Goal: Communication & Community: Answer question/provide support

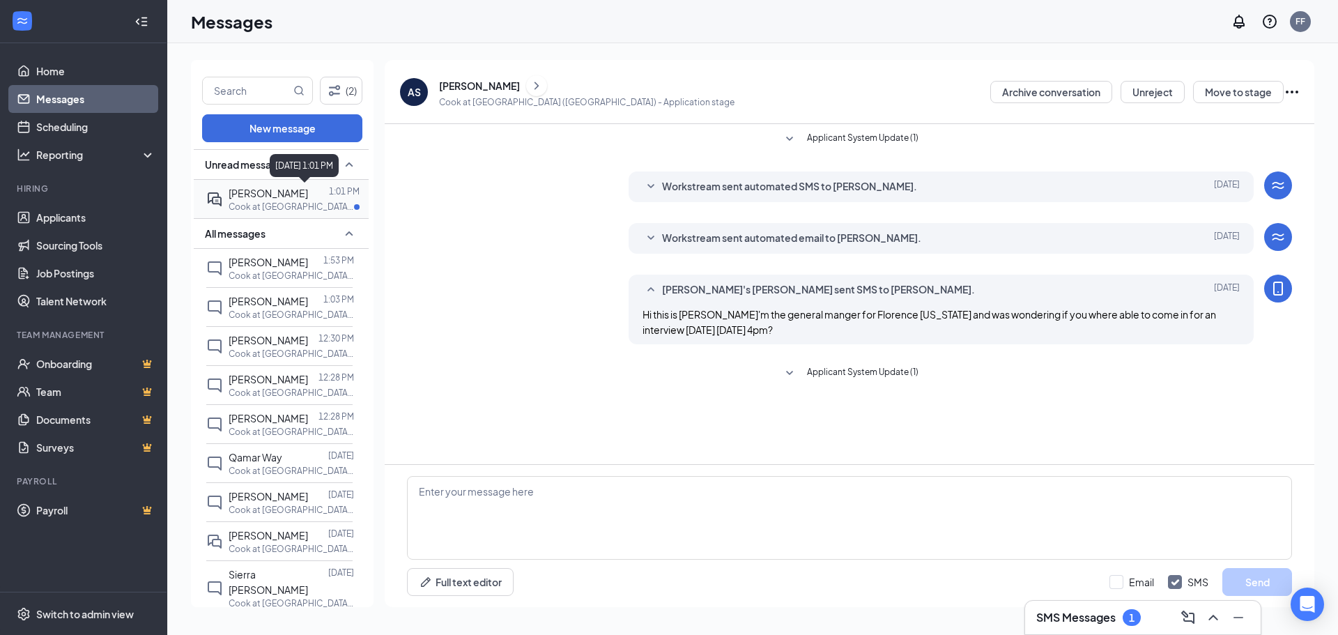
click at [286, 208] on p "Cook at [GEOGRAPHIC_DATA] ([GEOGRAPHIC_DATA])" at bounding box center [291, 207] width 125 height 12
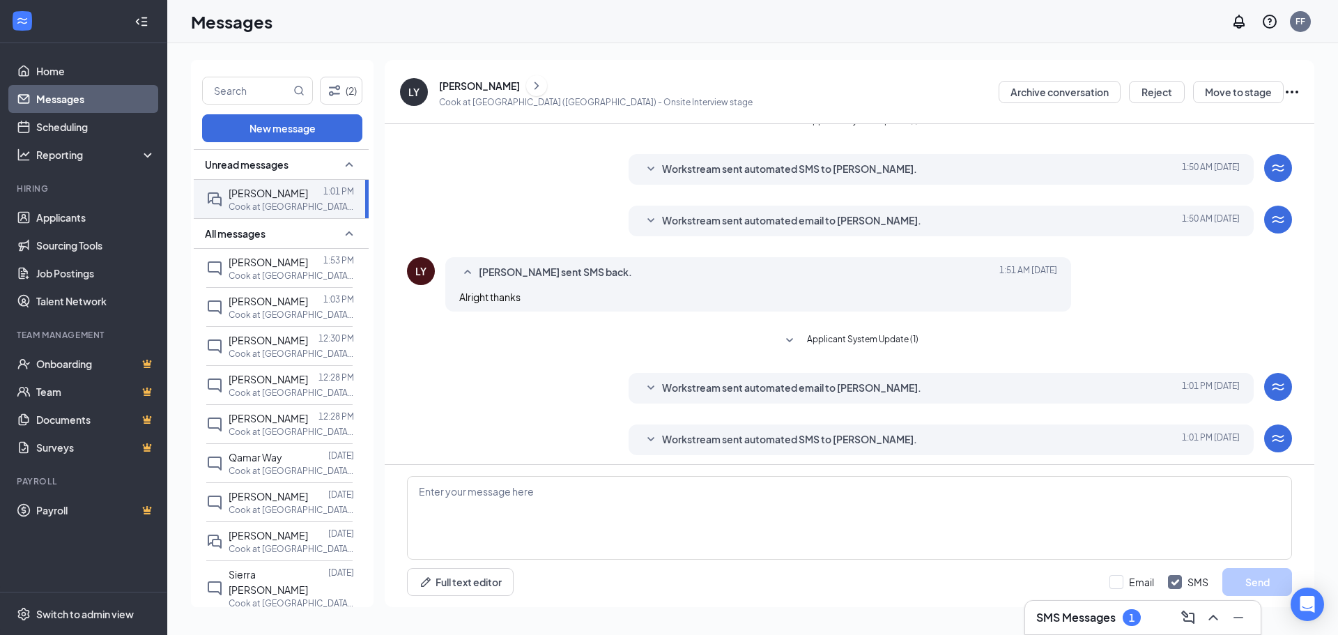
scroll to position [22, 0]
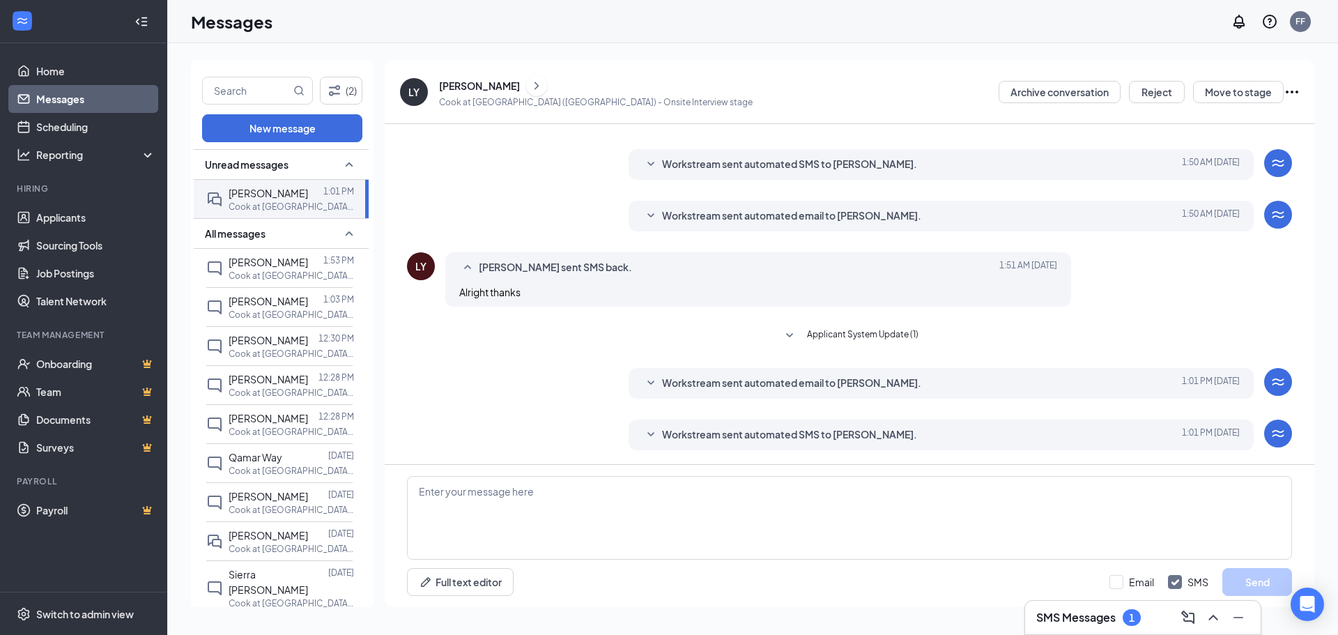
click at [1098, 619] on h3 "SMS Messages" at bounding box center [1075, 617] width 79 height 15
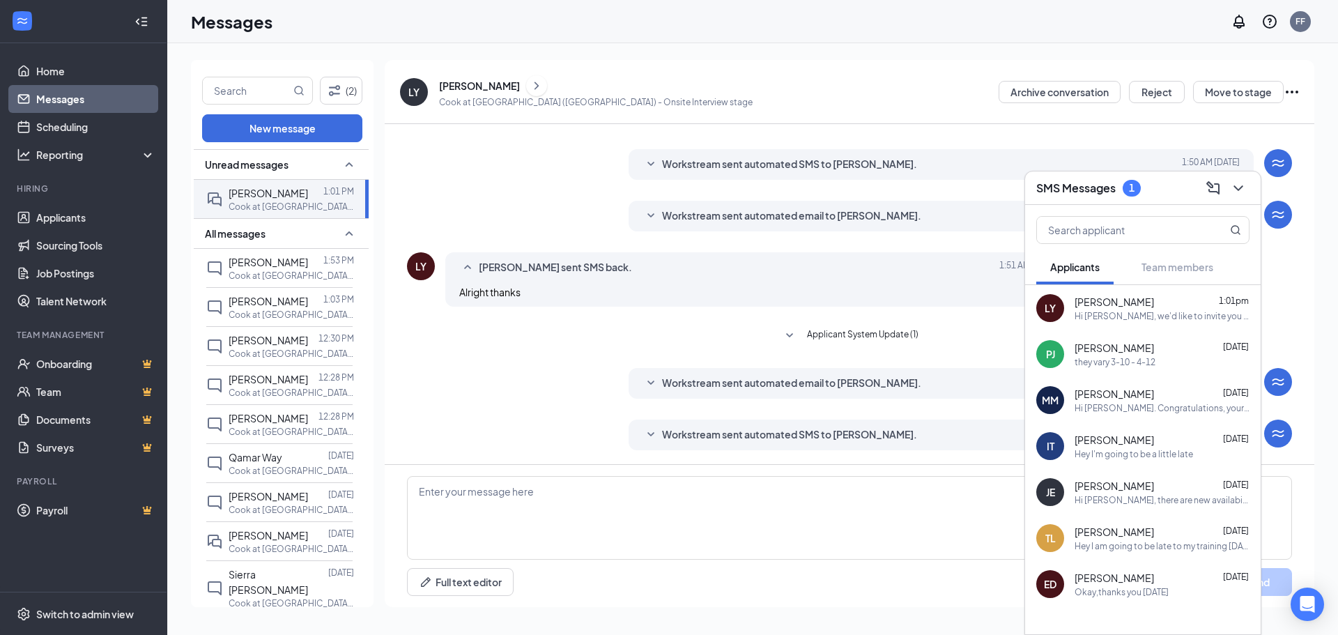
click at [1138, 305] on div "[PERSON_NAME] 1:01pm" at bounding box center [1161, 302] width 175 height 14
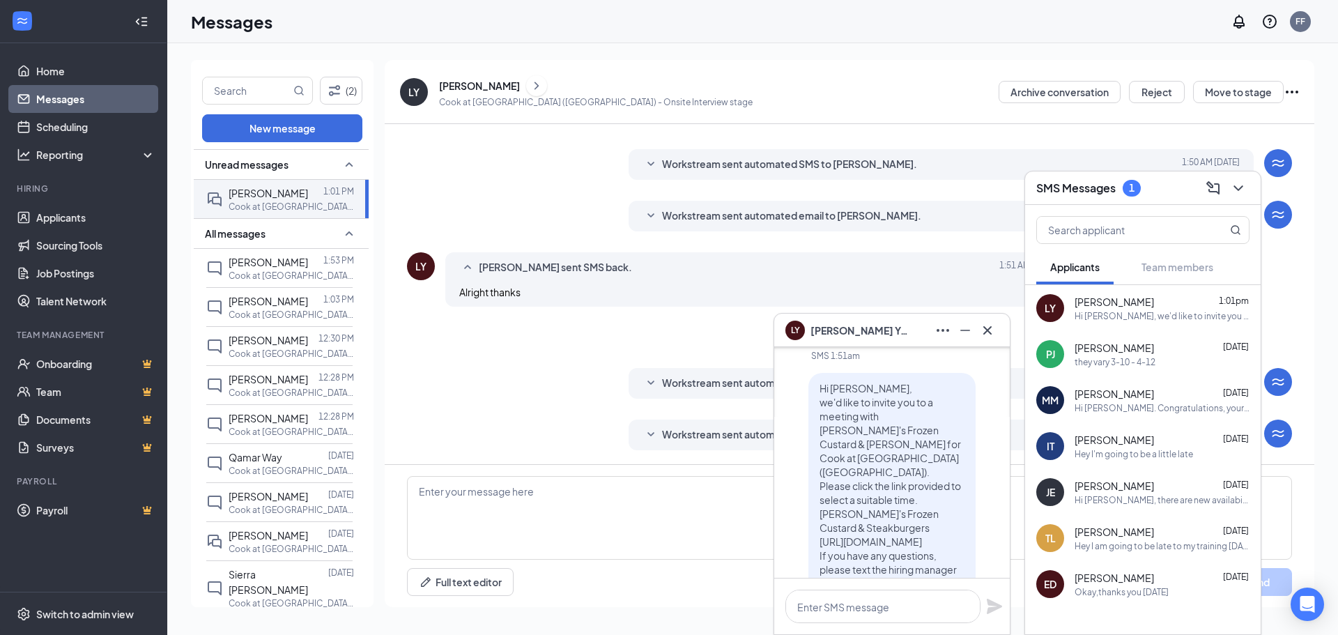
scroll to position [0, 0]
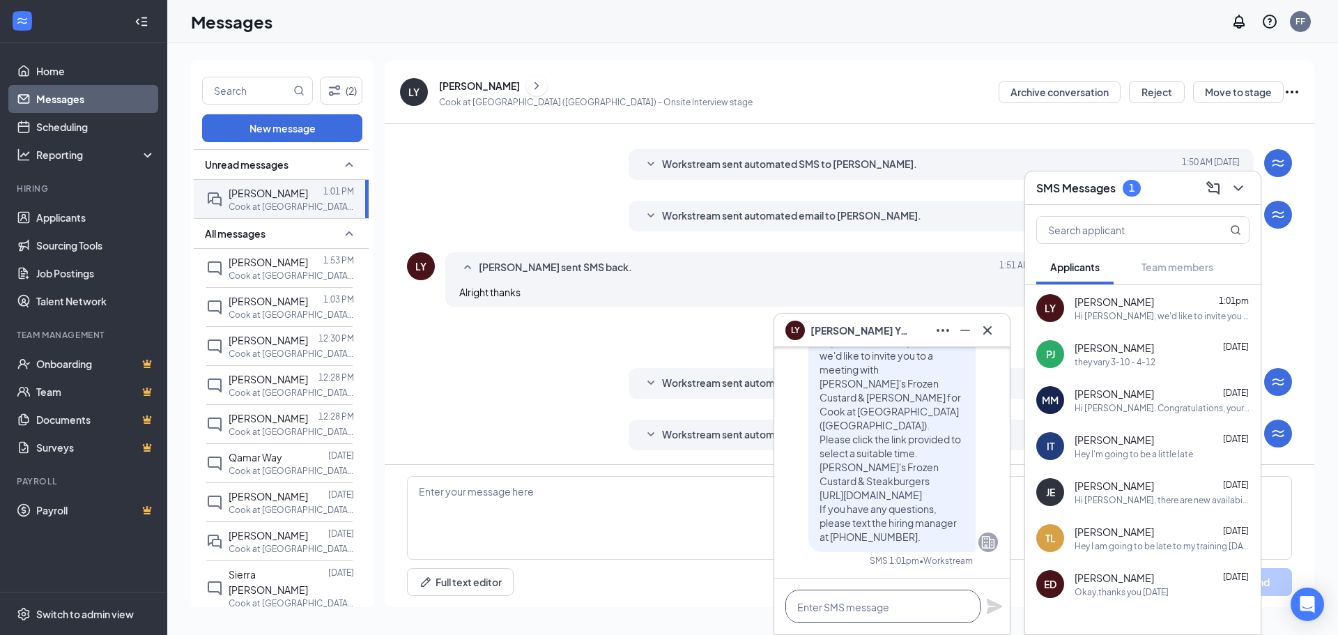
click at [887, 611] on textarea at bounding box center [882, 605] width 195 height 33
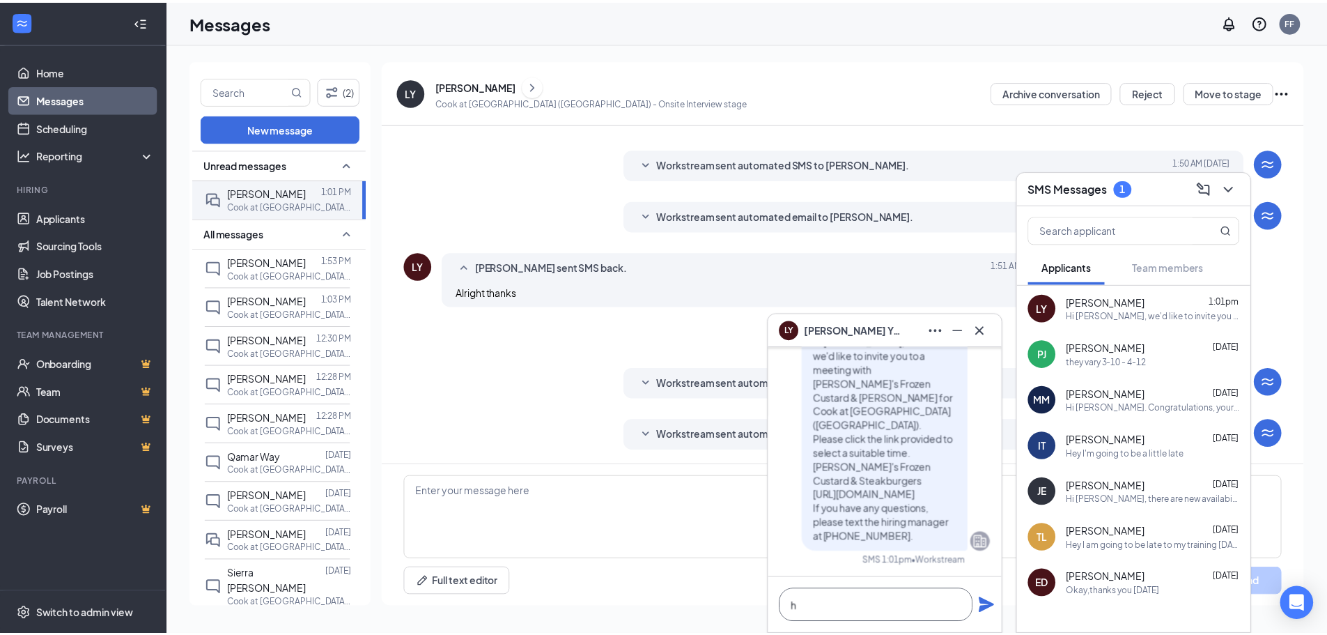
scroll to position [1, 0]
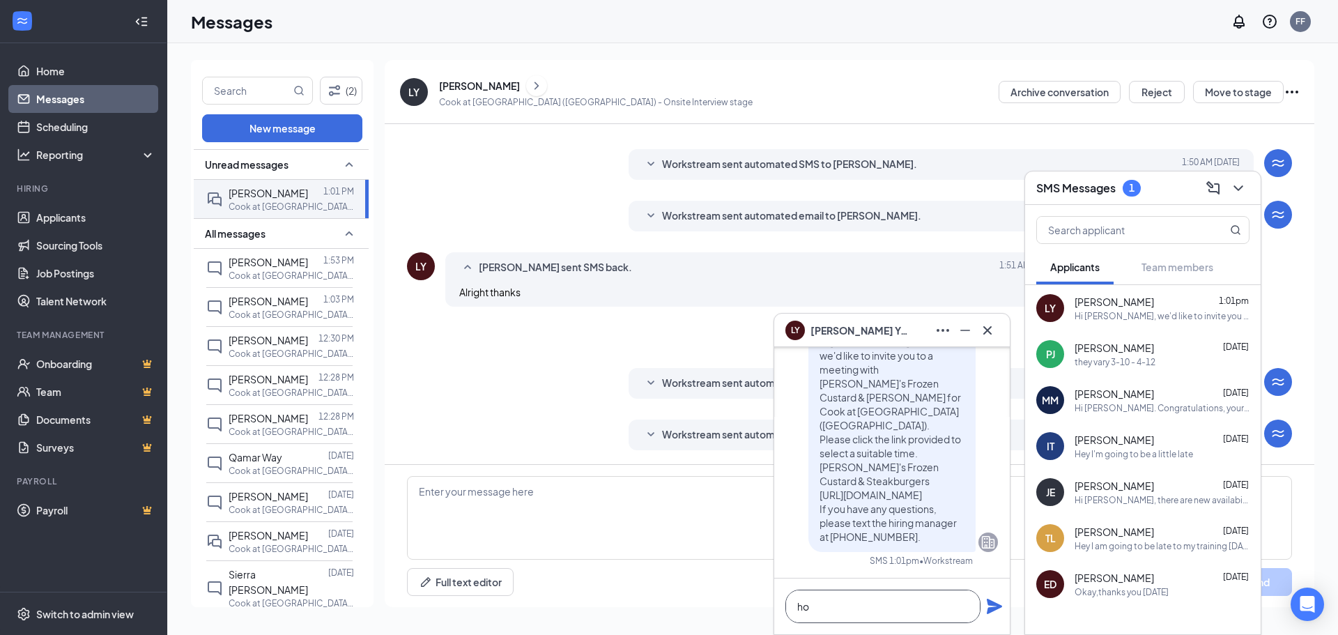
type textarea "h"
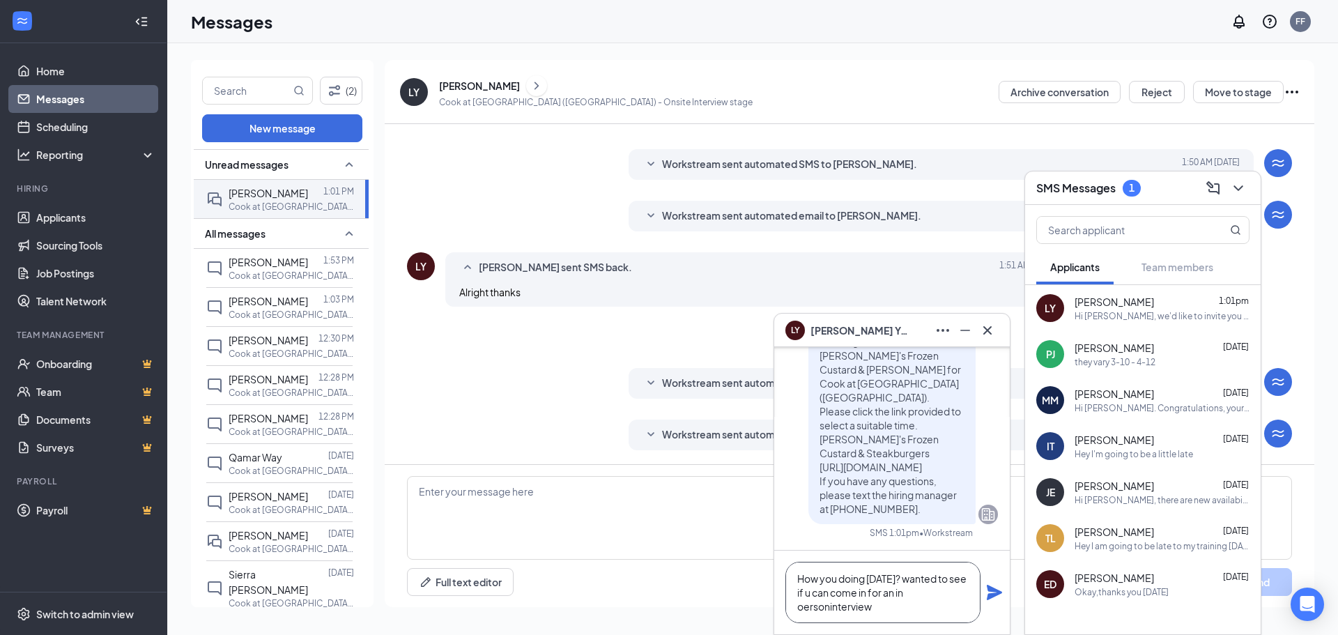
drag, startPoint x: 819, startPoint y: 614, endPoint x: 806, endPoint y: 607, distance: 14.3
click at [806, 607] on textarea "How you doing [DATE]? wanted to see if u can come in for an in oersoninterview" at bounding box center [882, 592] width 195 height 61
click at [895, 603] on textarea "How you doing [DATE]? wanted to see if u can come in for an in oersoninterview" at bounding box center [882, 592] width 195 height 61
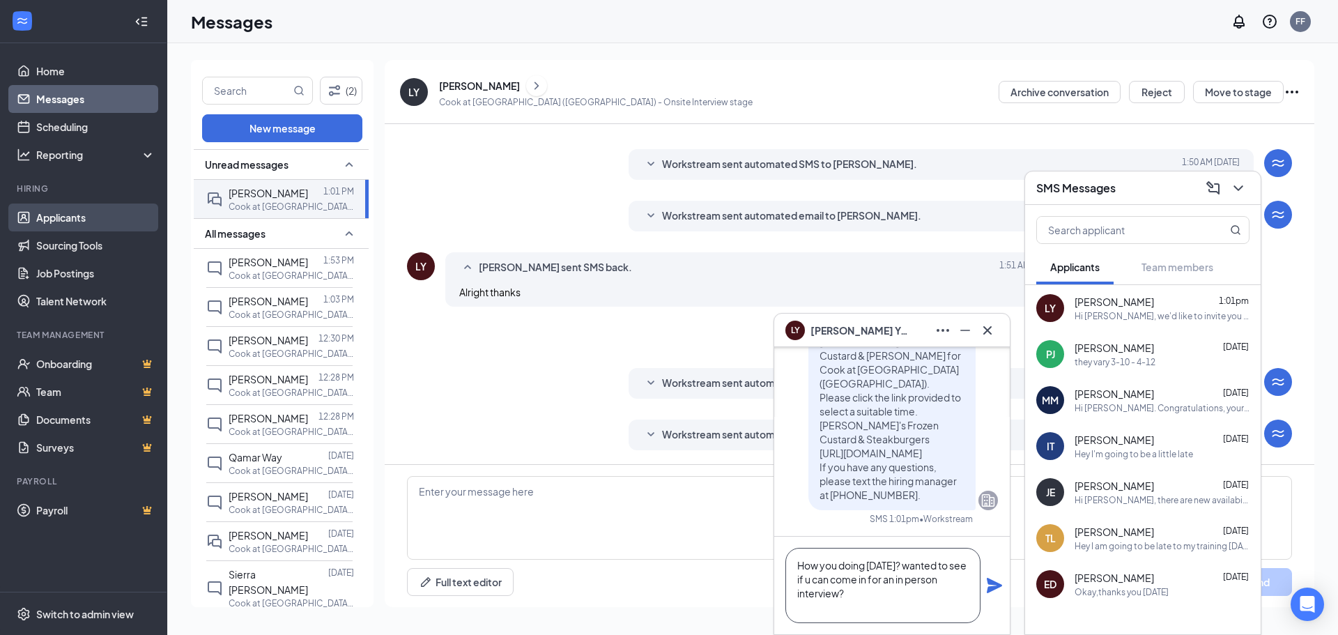
type textarea "How you doing [DATE]? wanted to see if u can come in for an in person interview?"
click at [88, 222] on link "Applicants" at bounding box center [95, 217] width 119 height 28
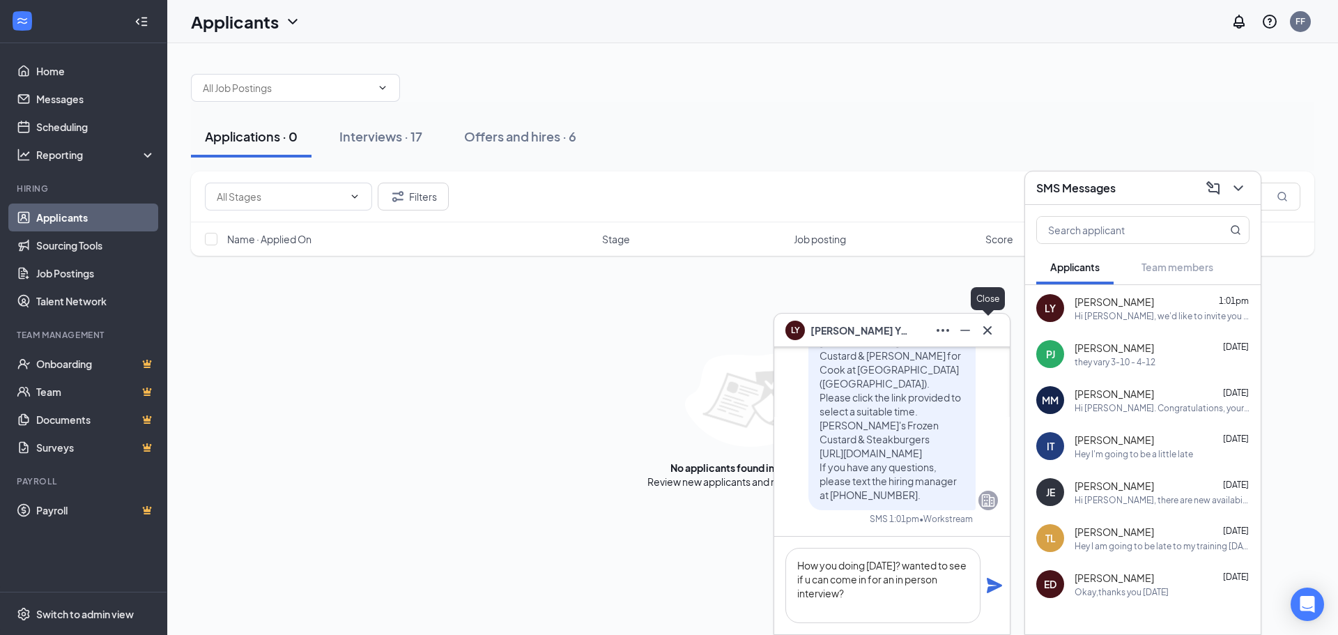
click at [992, 328] on icon "Cross" at bounding box center [987, 330] width 17 height 17
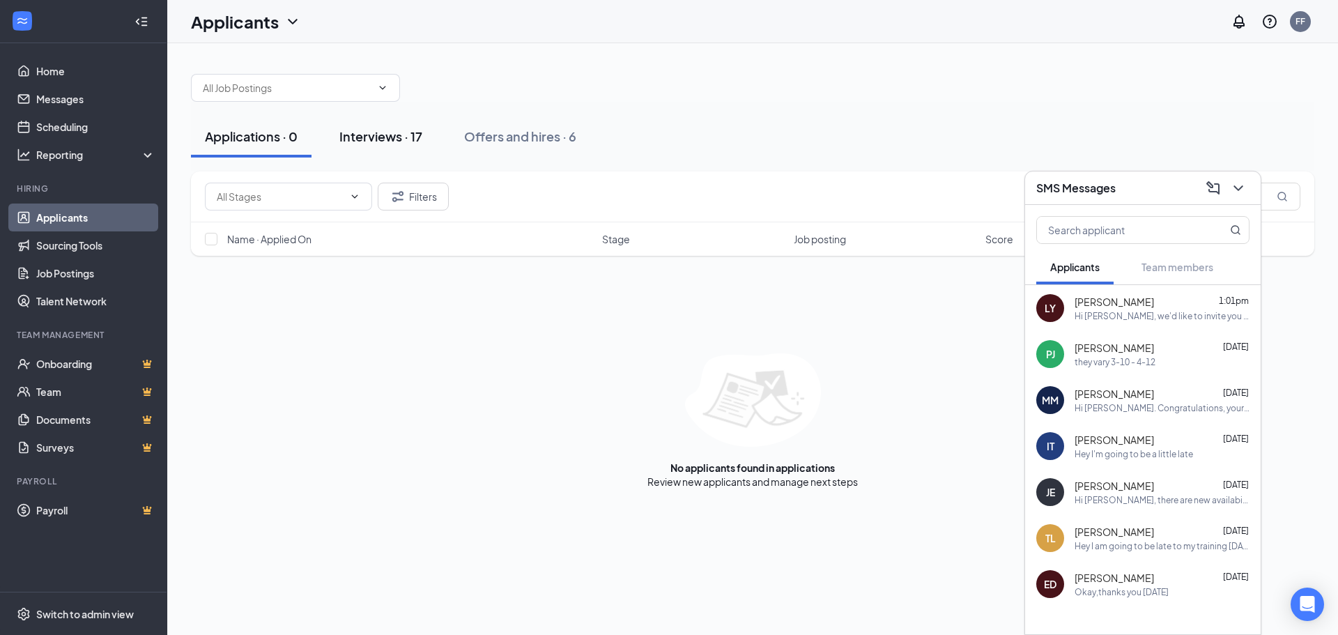
click at [401, 143] on div "Interviews · 17" at bounding box center [380, 135] width 83 height 17
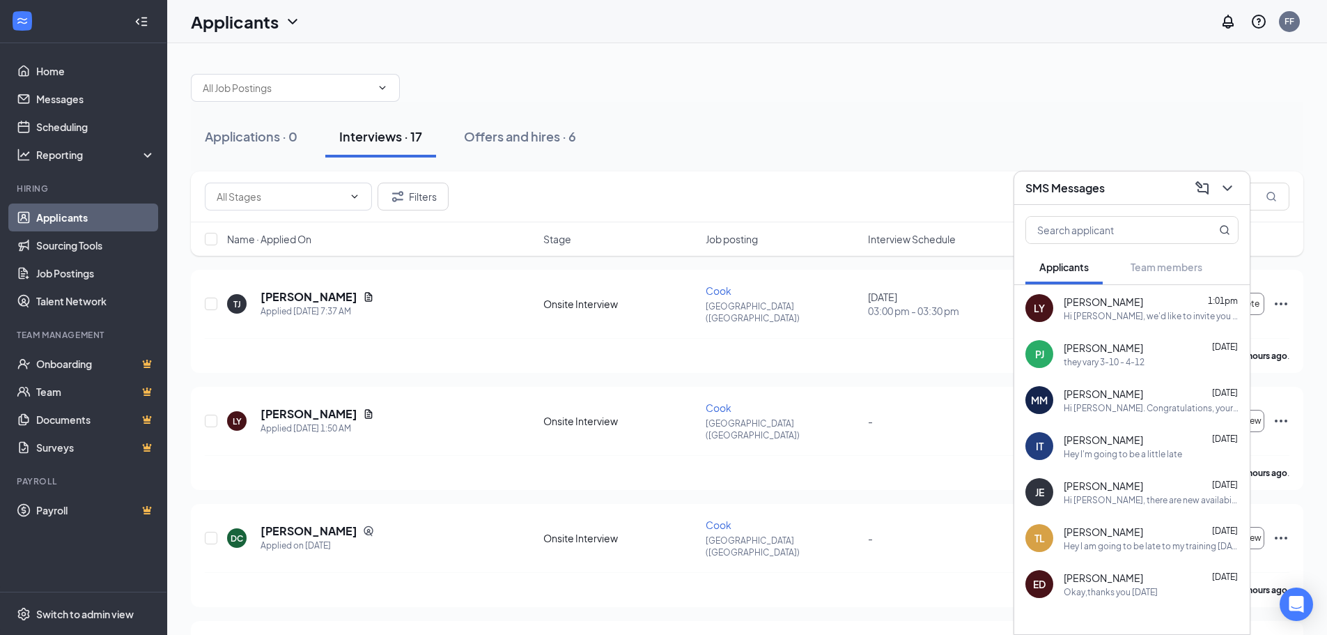
click at [1101, 349] on span "[PERSON_NAME]" at bounding box center [1103, 348] width 79 height 14
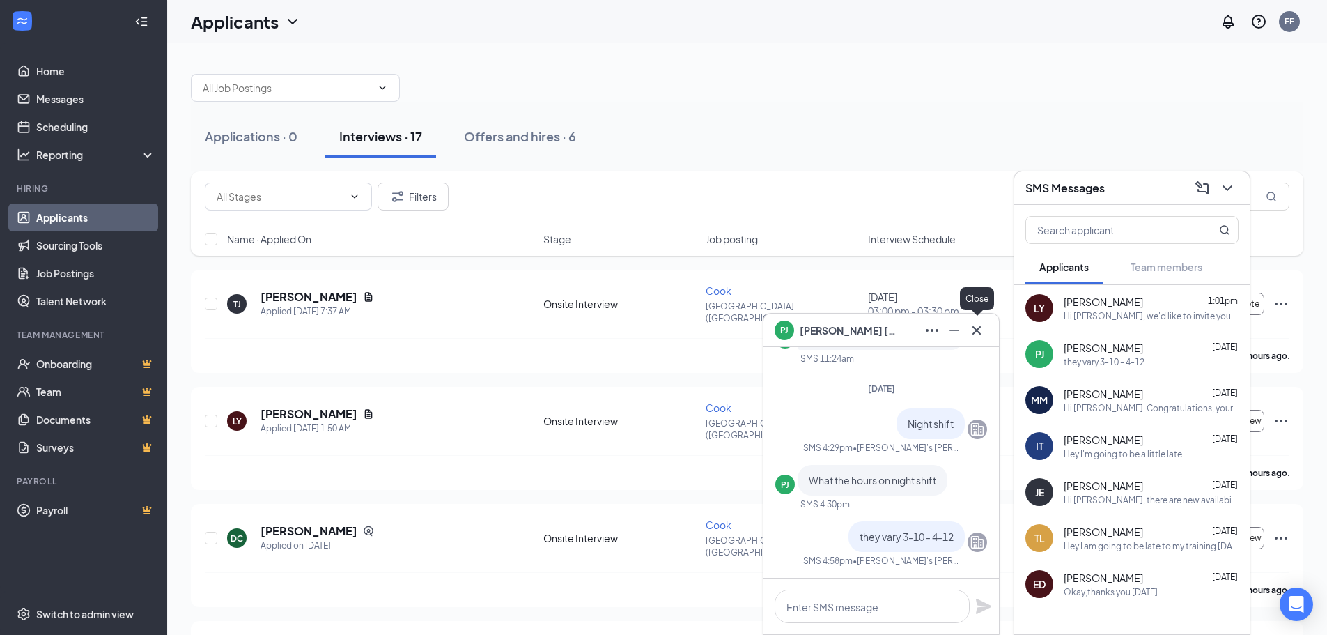
click at [977, 332] on icon "Cross" at bounding box center [976, 330] width 17 height 17
